Goal: Transaction & Acquisition: Purchase product/service

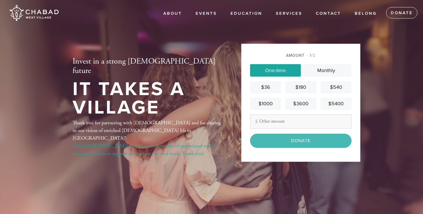
click at [285, 120] on input "Other Amount" at bounding box center [300, 121] width 101 height 14
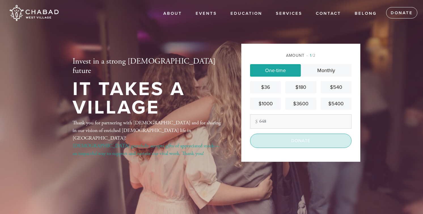
type input "648"
click at [307, 143] on input "Donate" at bounding box center [300, 140] width 101 height 14
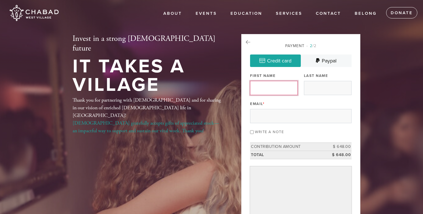
click at [274, 90] on input "First Name" at bounding box center [274, 88] width 48 height 14
type input "Yoni"
type input "[PERSON_NAME]"
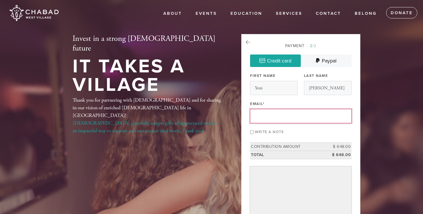
type input "k"
type input "[EMAIL_ADDRESS][DOMAIN_NAME]"
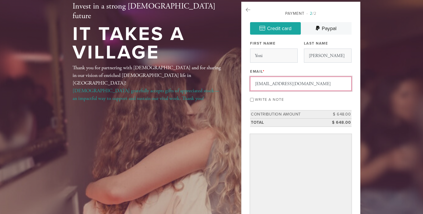
scroll to position [42, 0]
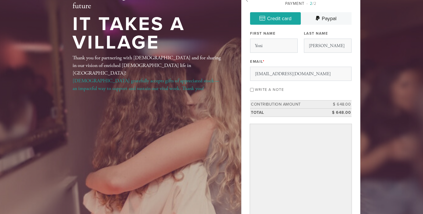
click at [253, 90] on input "Write a note" at bounding box center [252, 90] width 4 height 4
checkbox input "true"
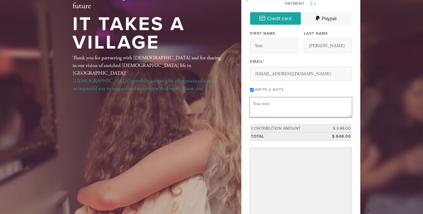
click at [267, 103] on textarea "Message or dedication" at bounding box center [300, 106] width 101 height 19
type textarea "S"
click at [251, 88] on input "Write a note" at bounding box center [252, 90] width 4 height 4
checkbox input "false"
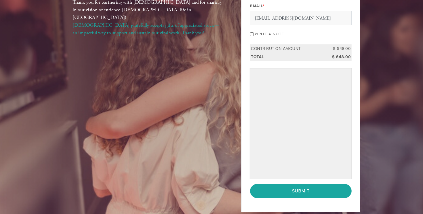
scroll to position [134, 0]
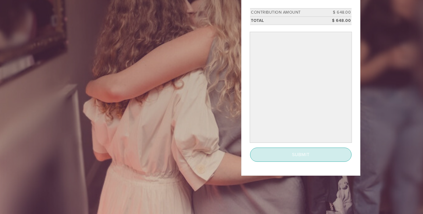
click at [329, 158] on input "Submit" at bounding box center [300, 154] width 101 height 14
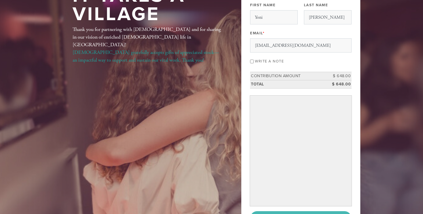
scroll to position [74, 0]
